Goal: Browse casually: Explore the website without a specific task or goal

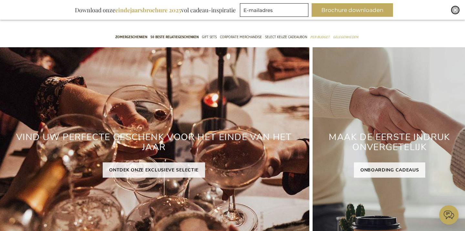
click at [453, 9] on div "Close" at bounding box center [456, 10] width 8 height 8
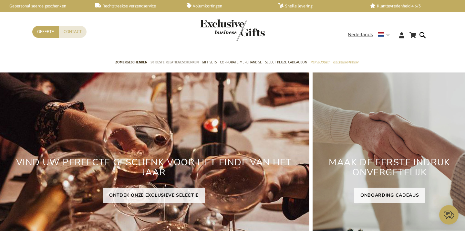
click at [179, 62] on span "50 beste relatiegeschenken" at bounding box center [175, 62] width 48 height 7
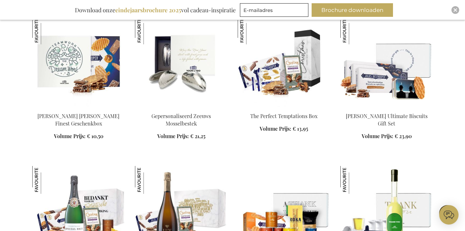
scroll to position [262, 0]
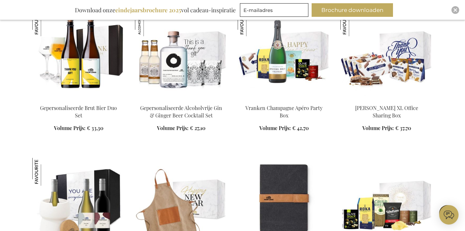
scroll to position [1405, 0]
